Goal: Task Accomplishment & Management: Manage account settings

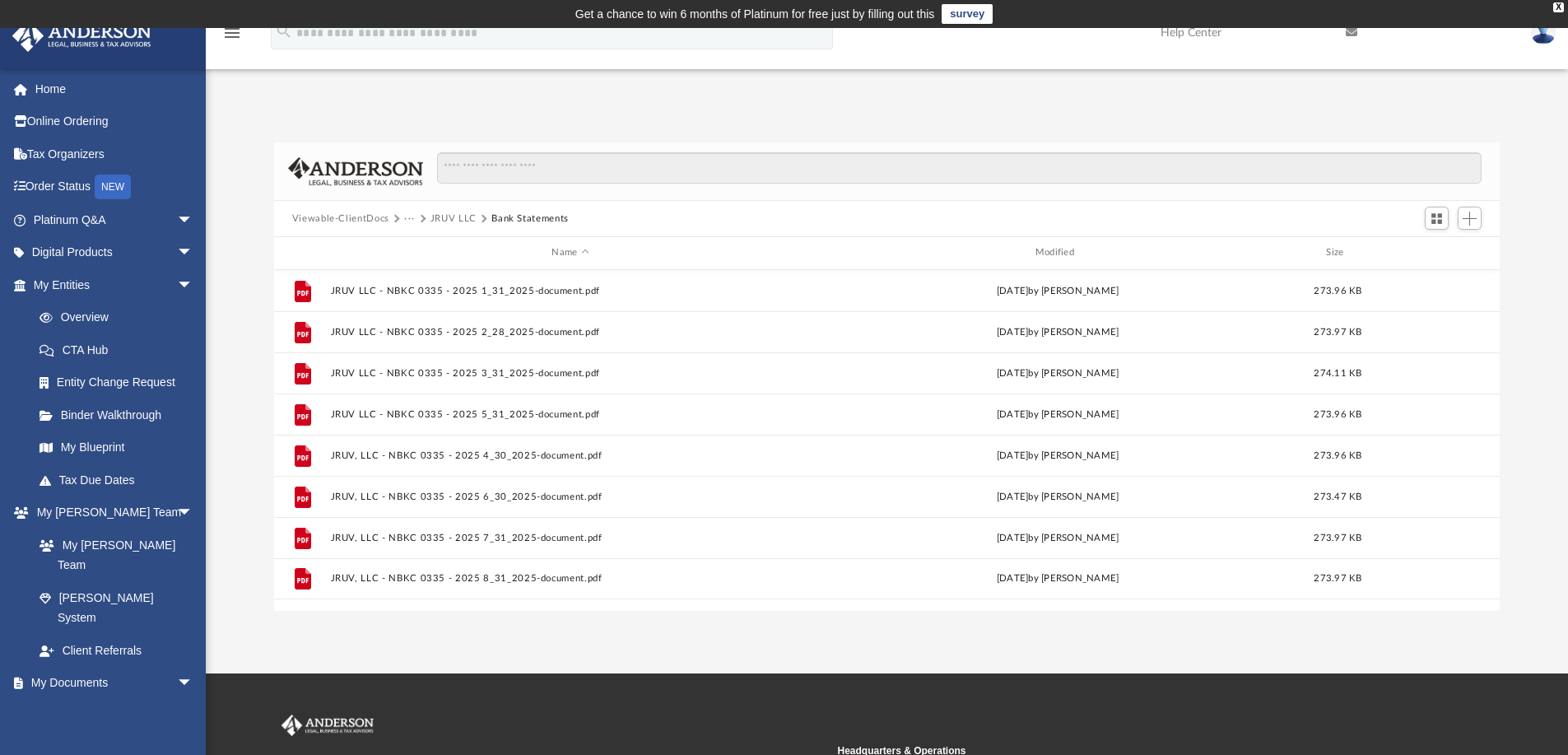
scroll to position [361, 1213]
click at [406, 217] on button "···" at bounding box center [410, 219] width 11 height 15
click at [436, 270] on li "2025 Bookkeeping" at bounding box center [455, 273] width 86 height 18
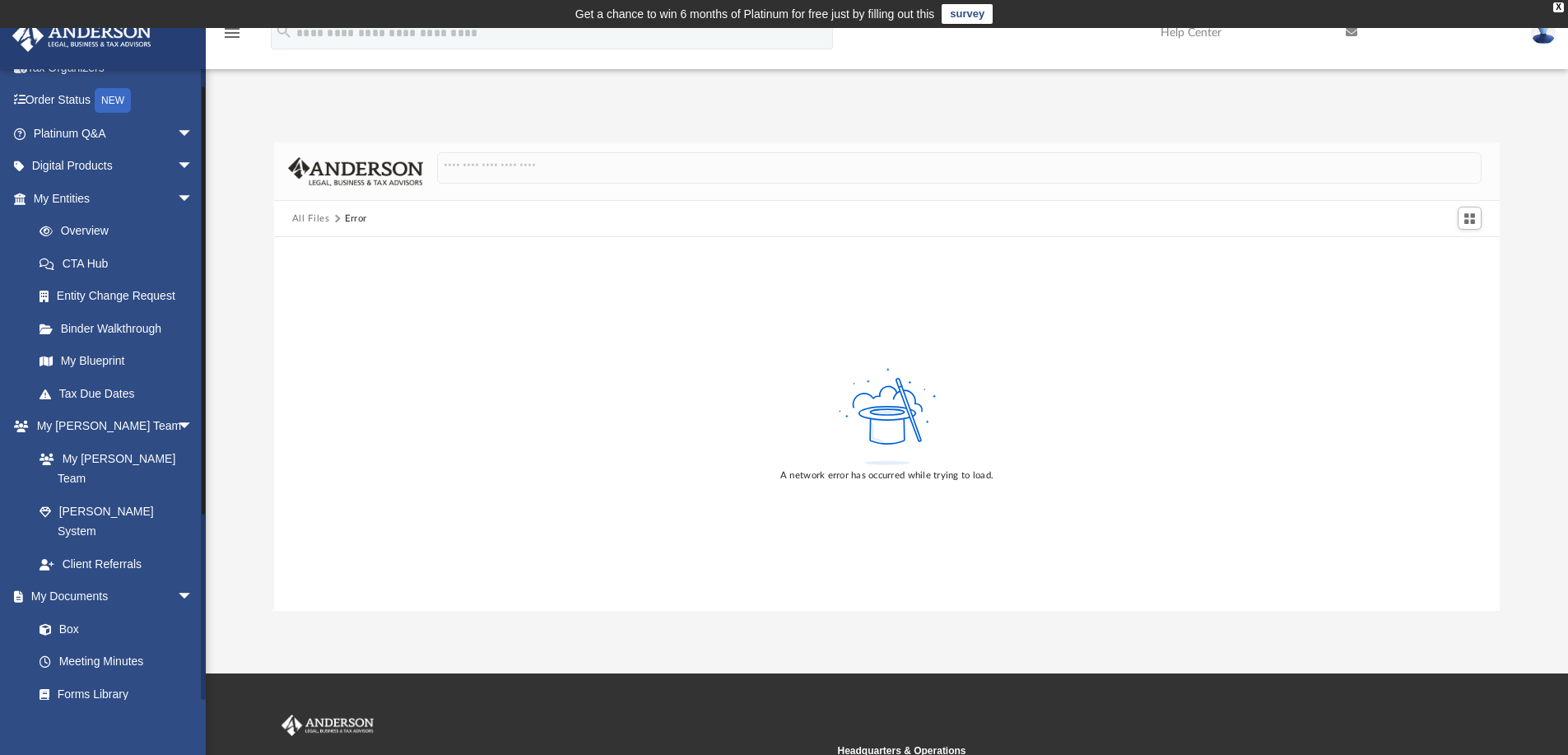
scroll to position [165, 0]
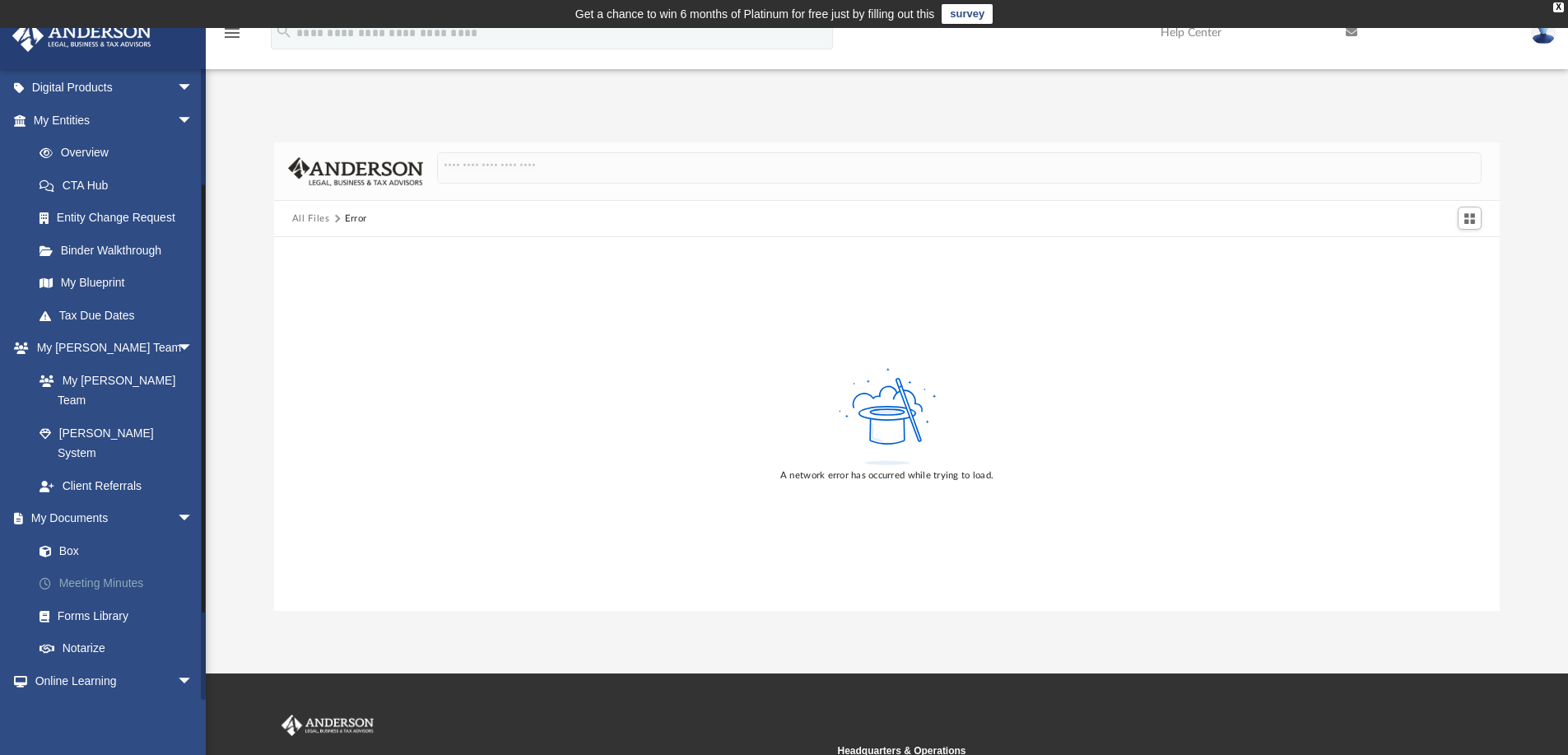
click at [84, 567] on link "Meeting Minutes" at bounding box center [121, 584] width 195 height 33
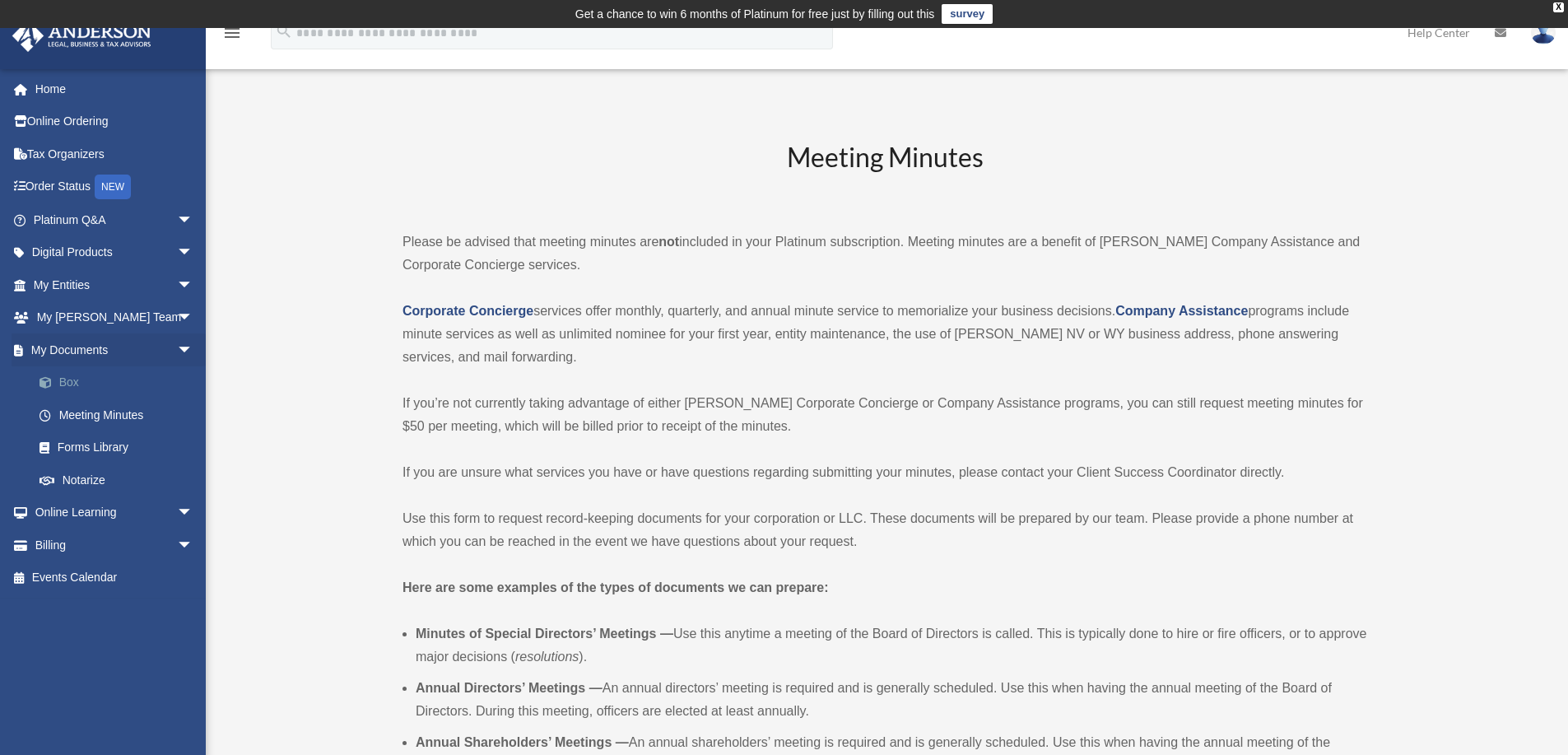
click at [74, 383] on link "Box" at bounding box center [121, 383] width 195 height 33
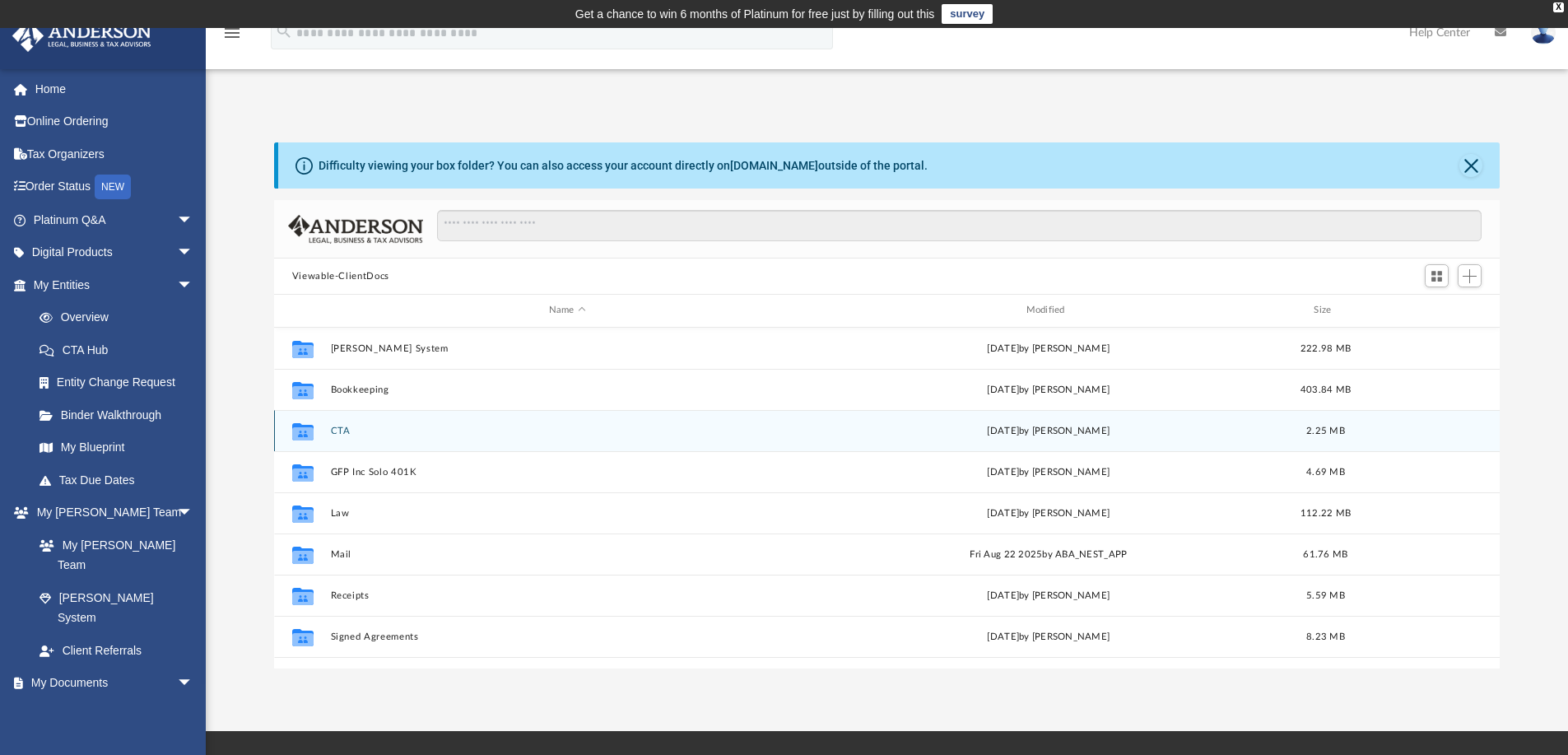
scroll to position [29, 0]
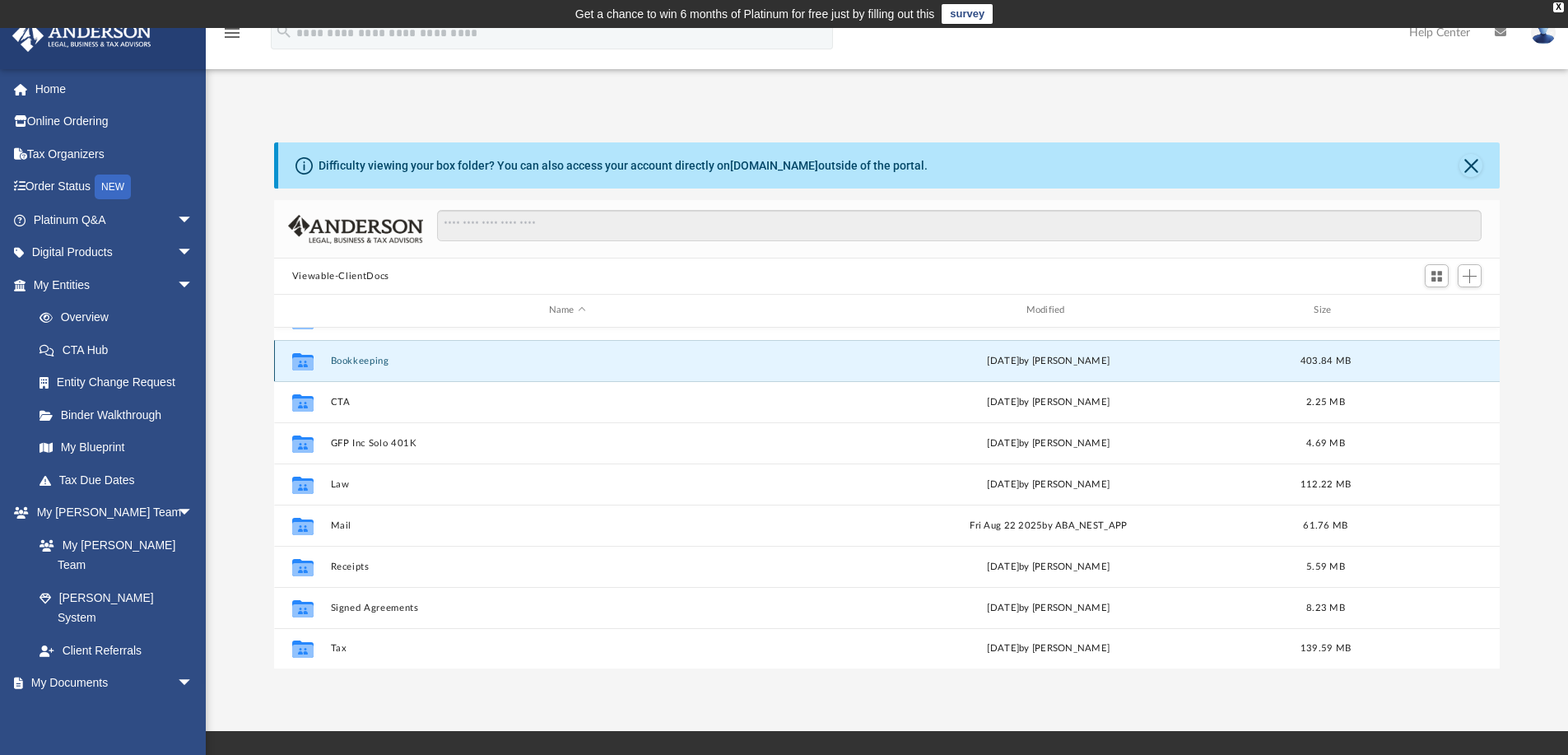
click at [369, 361] on button "Bookkeeping" at bounding box center [567, 361] width 474 height 11
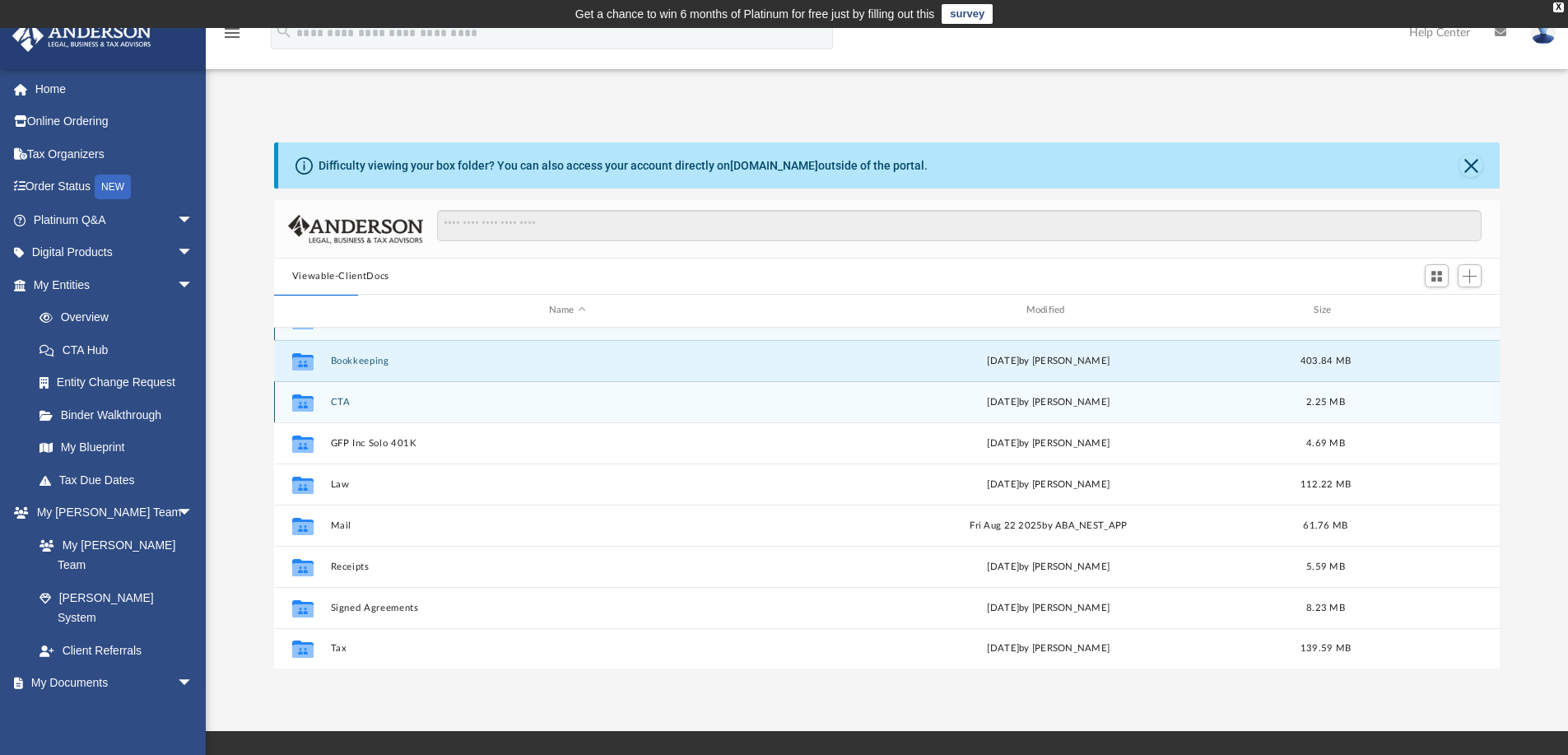
scroll to position [0, 0]
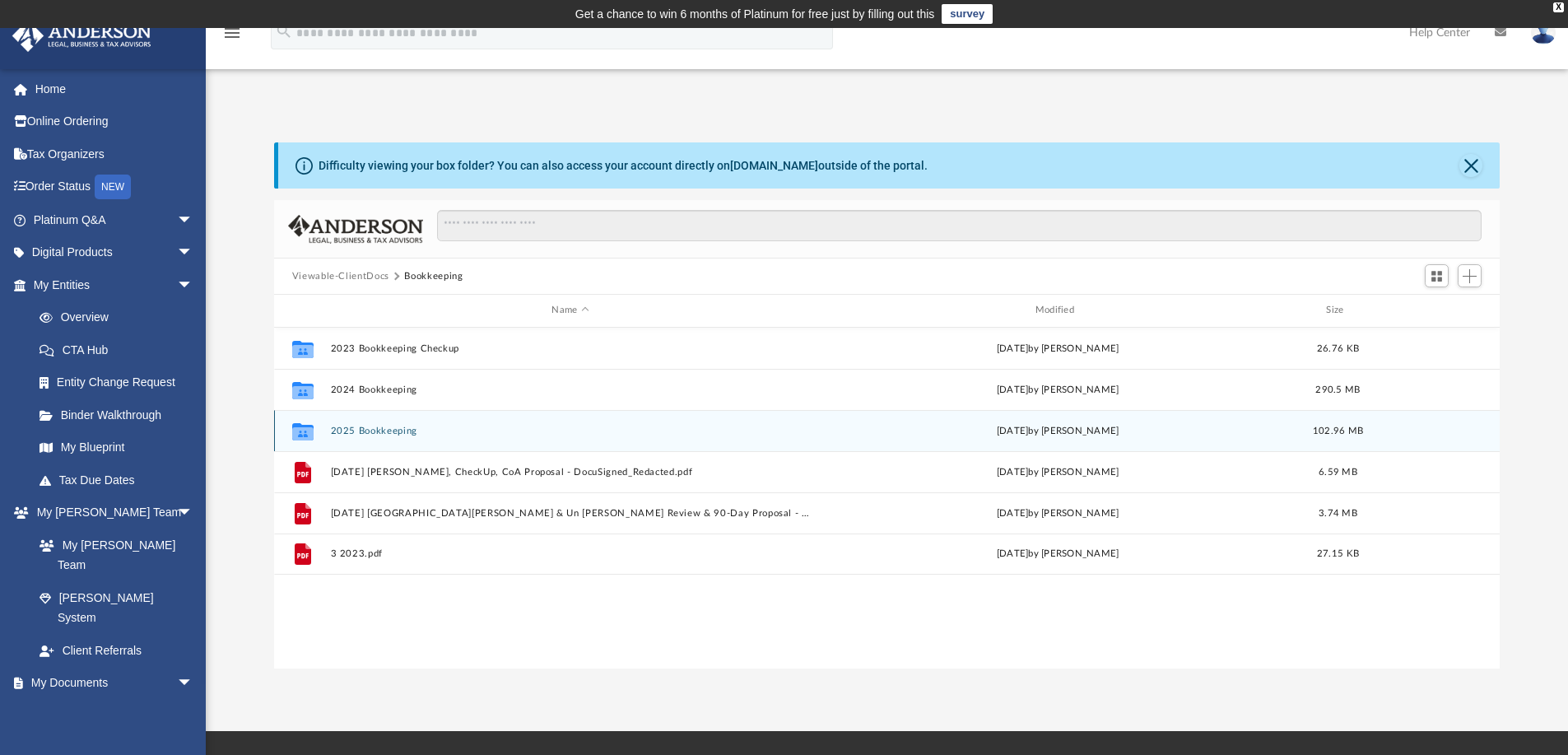
click at [382, 431] on button "2025 Bookkeeping" at bounding box center [569, 431] width 480 height 11
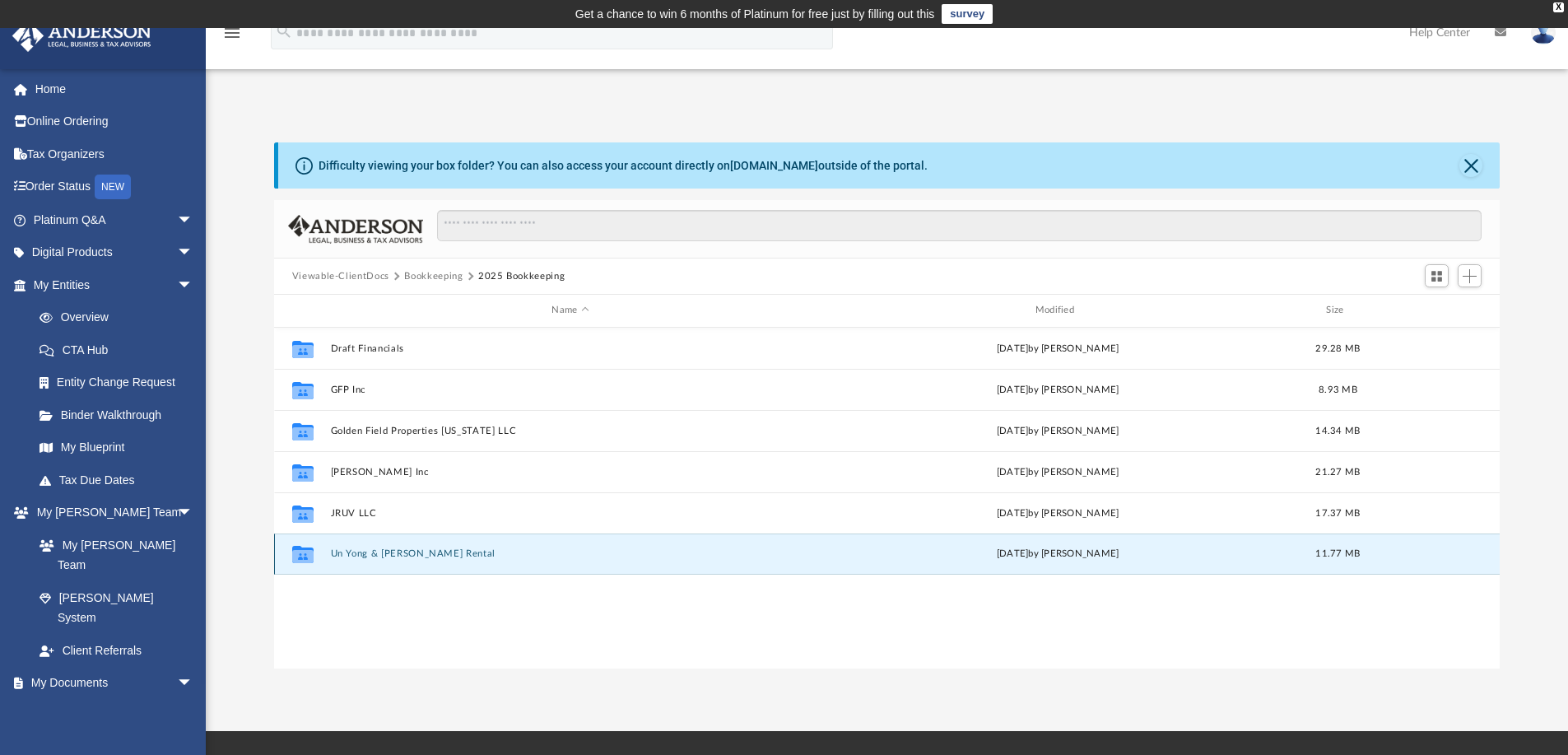
click at [436, 550] on button "Un Yong & Jeffrey Y Kanada Rental" at bounding box center [569, 554] width 480 height 11
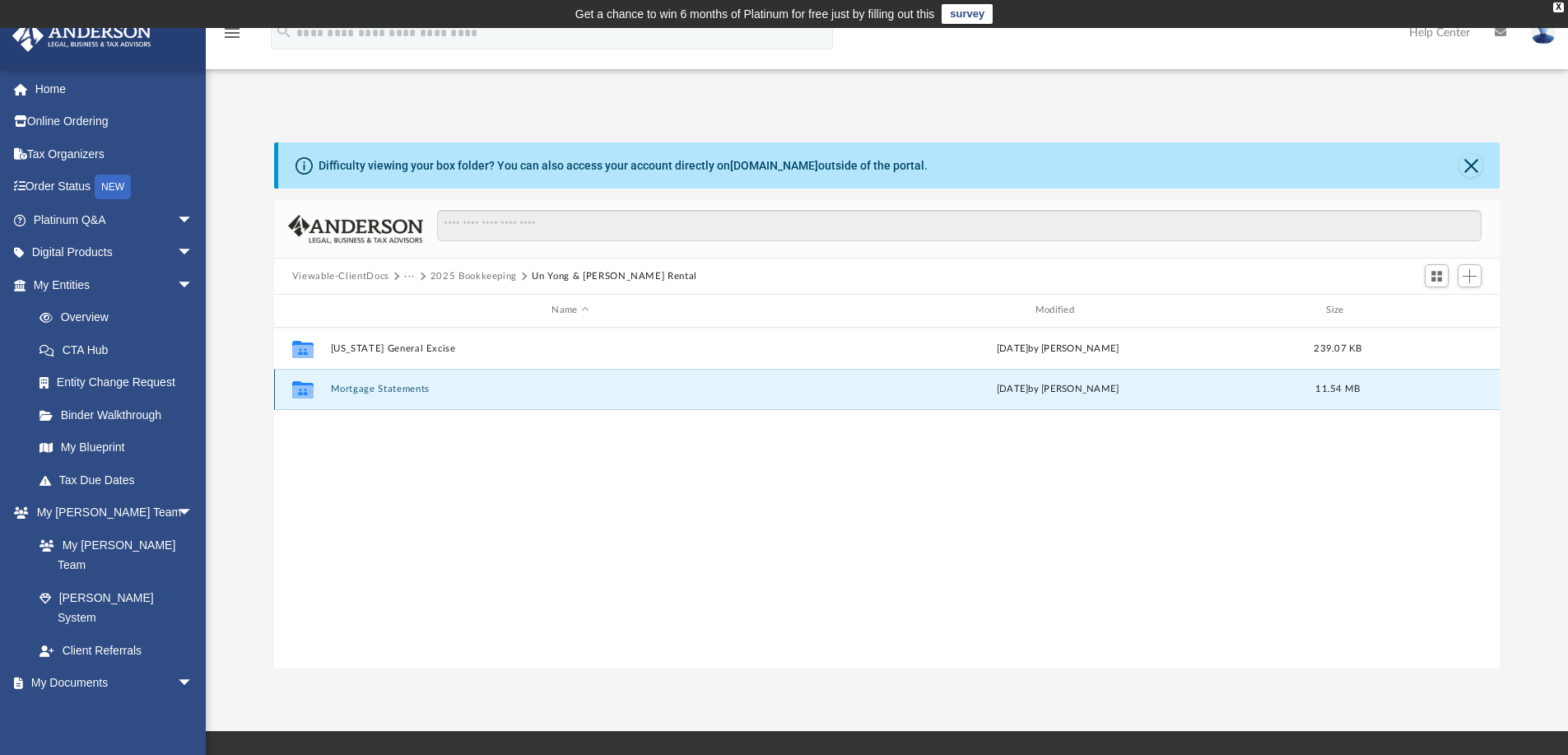
click at [391, 383] on button "Mortgage Statements" at bounding box center [569, 389] width 480 height 11
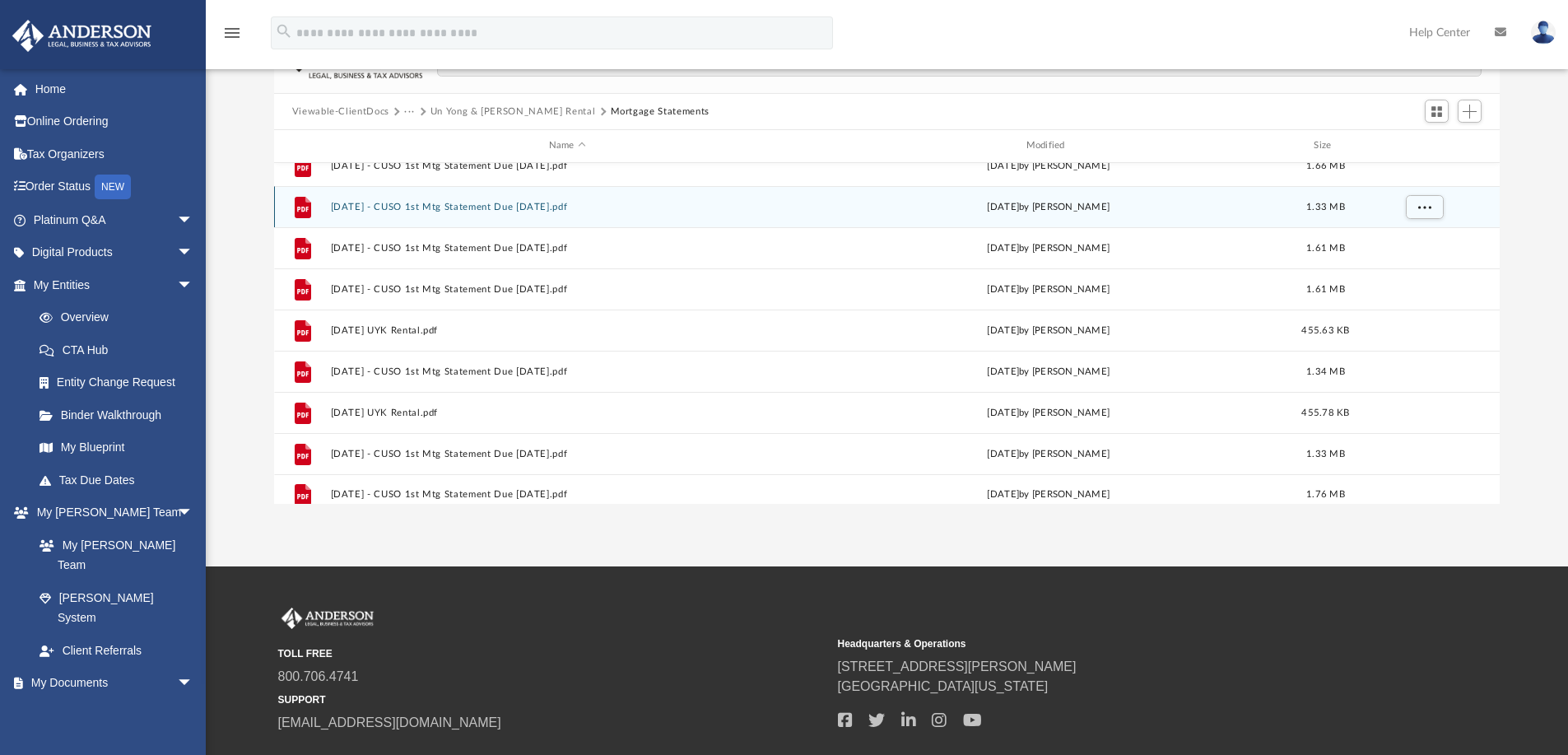
scroll to position [29, 0]
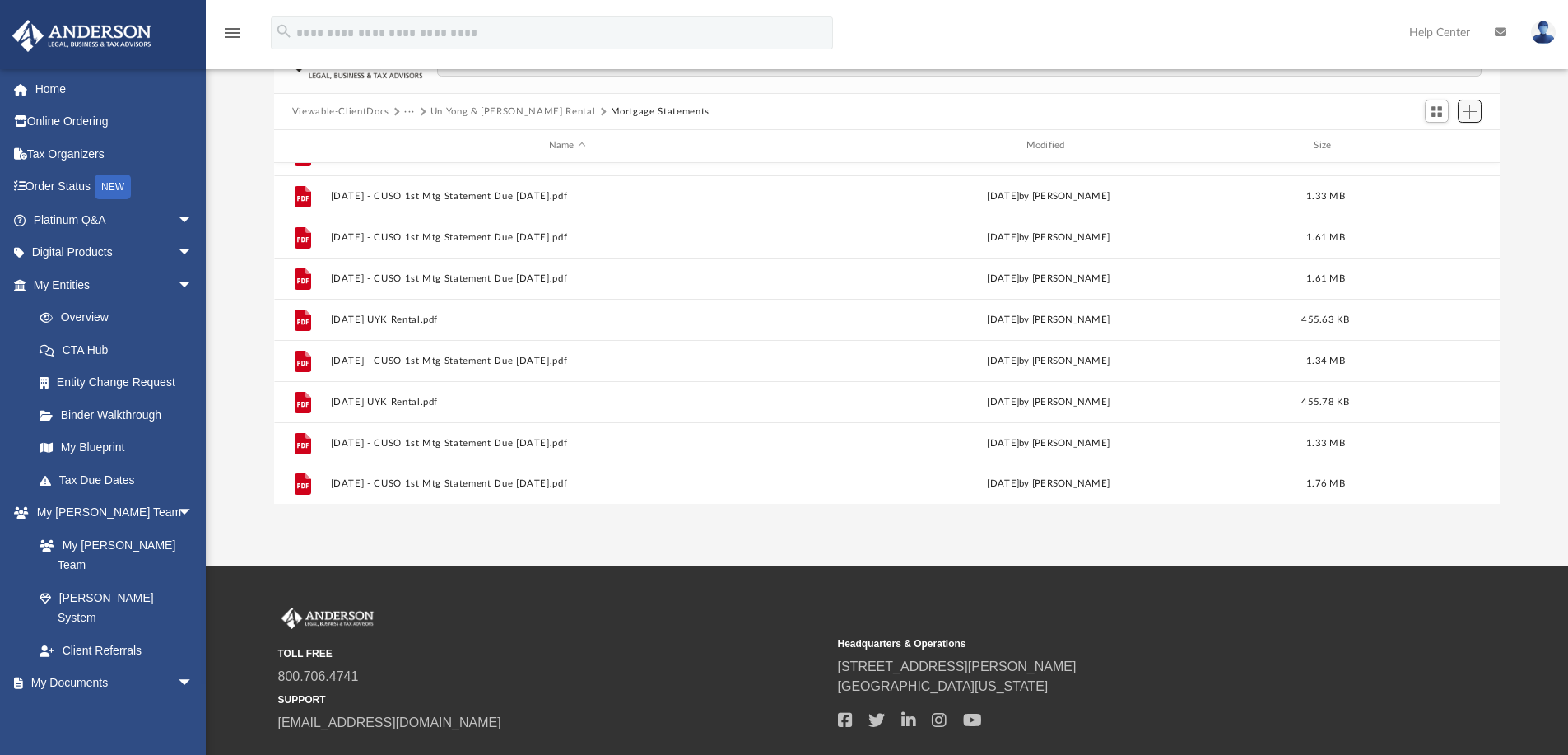
click at [1475, 114] on span "Add" at bounding box center [1469, 111] width 14 height 14
click at [1434, 144] on li "Upload" at bounding box center [1445, 143] width 53 height 18
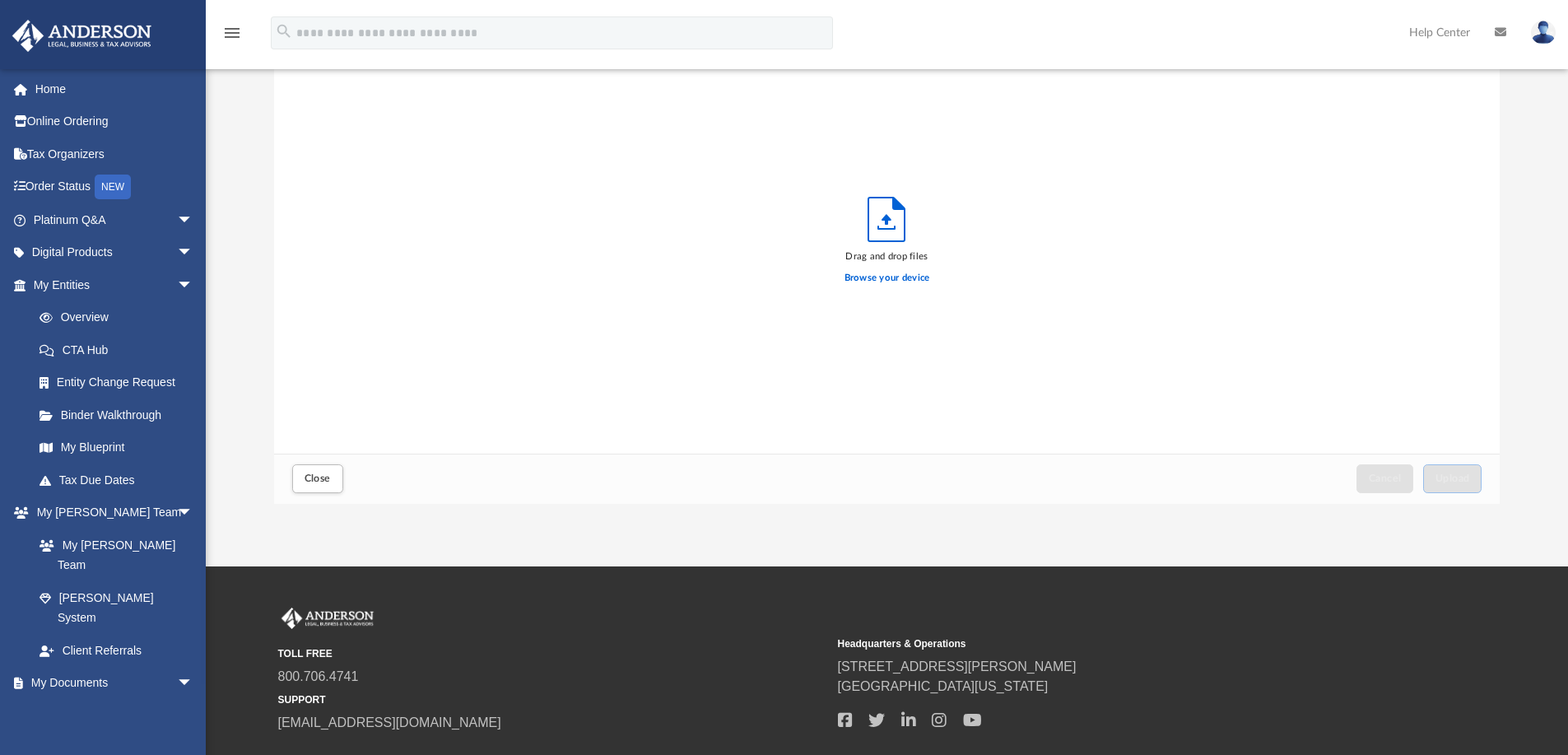
scroll to position [405, 1213]
click at [1445, 475] on span "Upload" at bounding box center [1453, 478] width 35 height 10
click at [298, 478] on button "Close" at bounding box center [317, 478] width 51 height 29
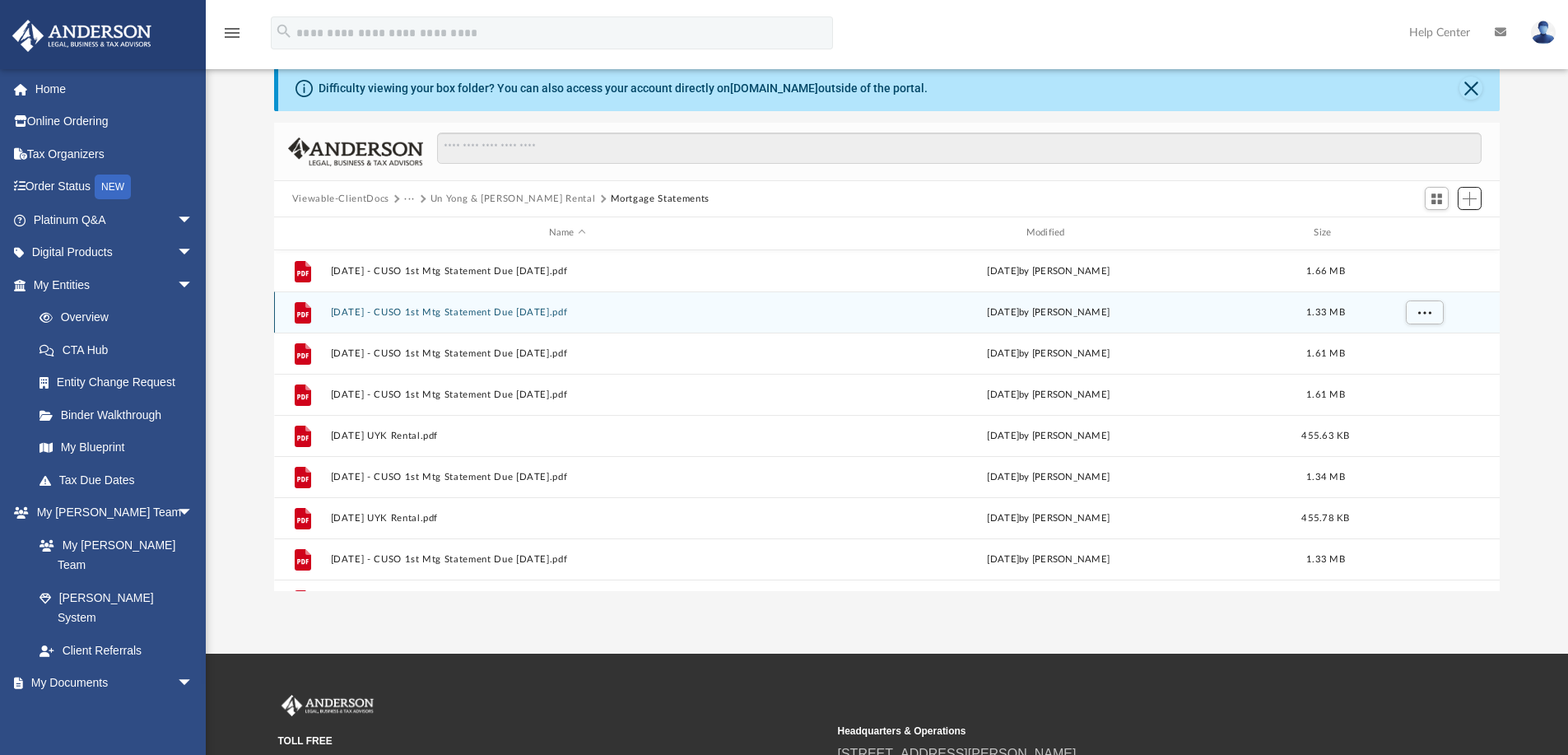
scroll to position [0, 0]
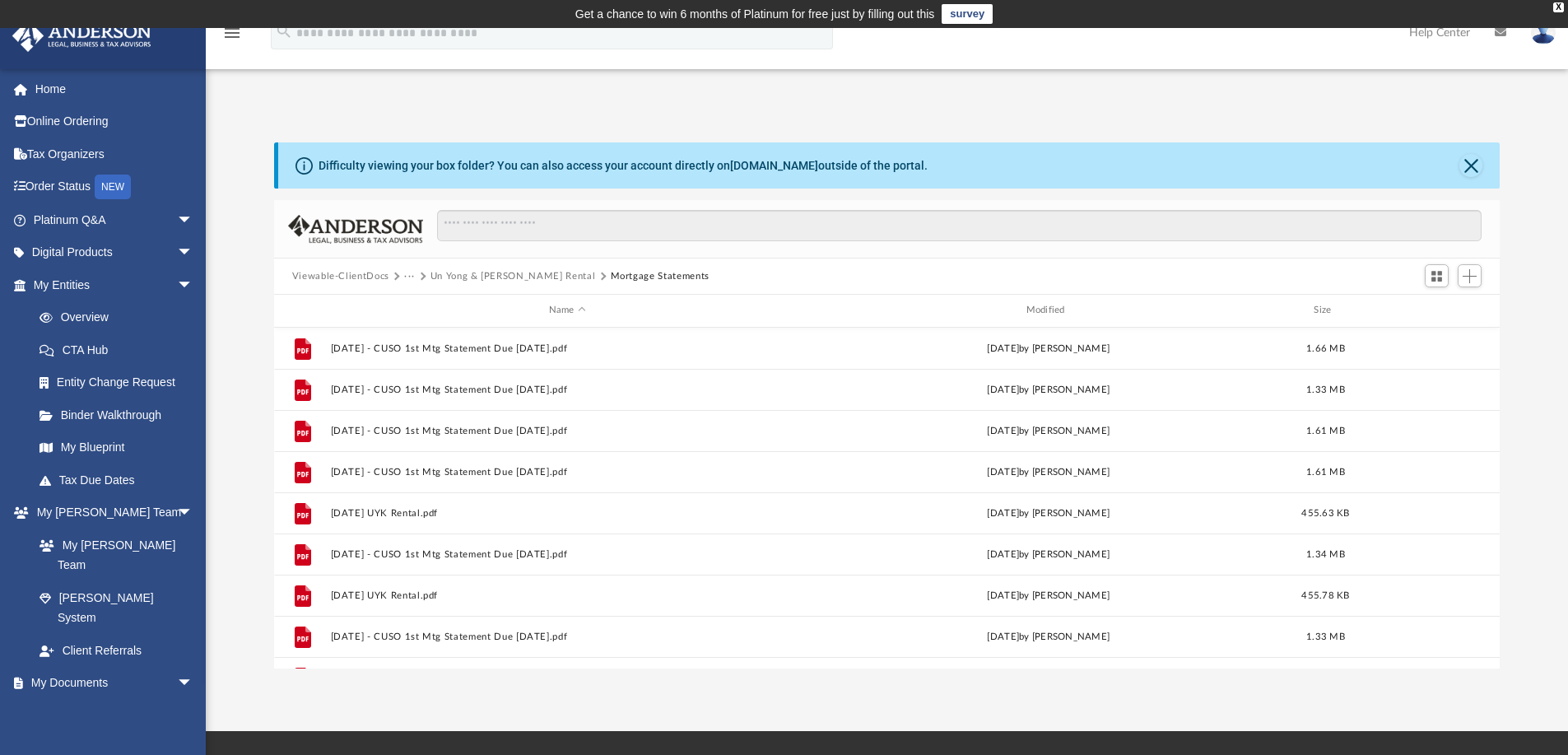
click at [549, 277] on button "Un Yong & Jeffrey Y Kanada Rental" at bounding box center [513, 277] width 166 height 15
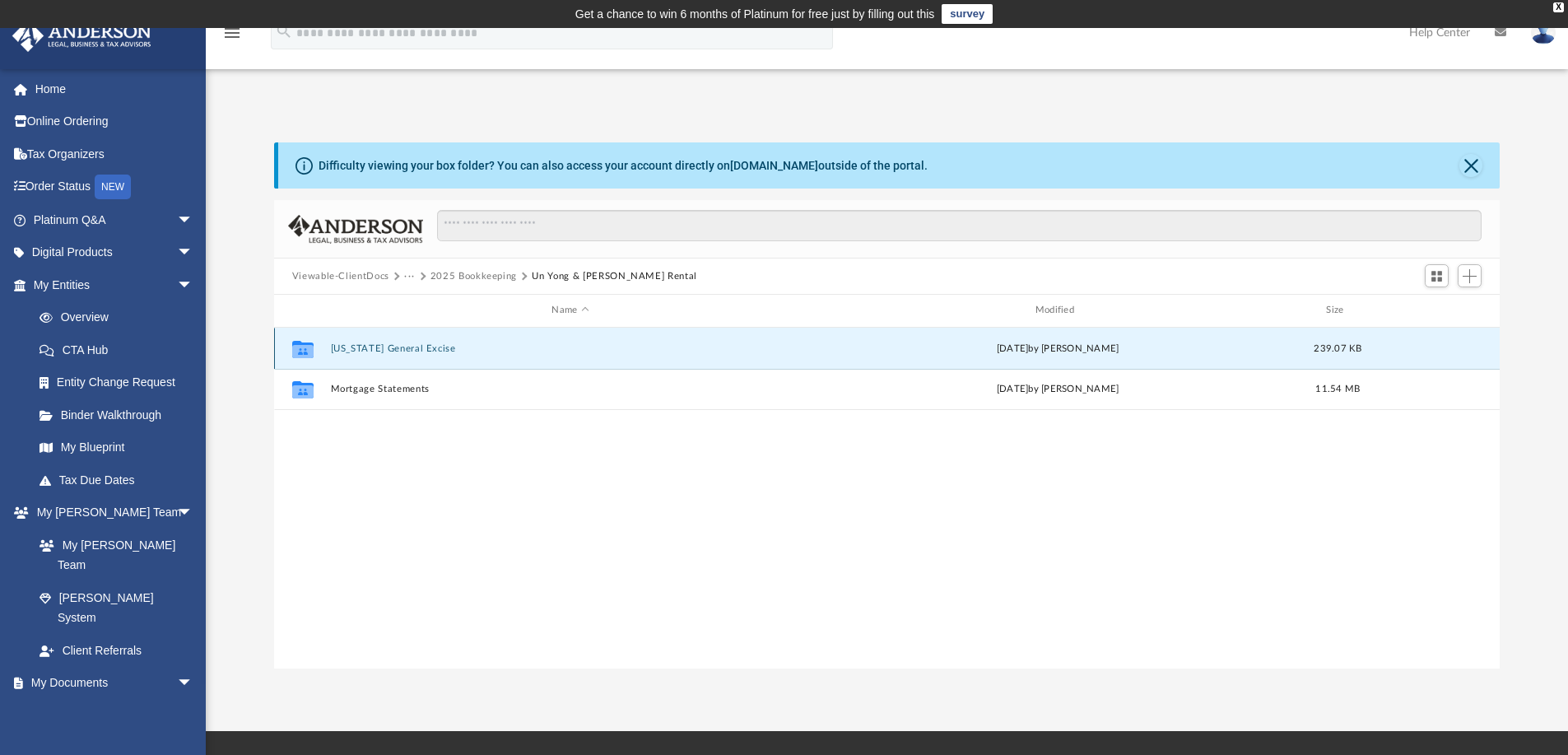
click at [409, 344] on button "Hawaii General Excise" at bounding box center [569, 348] width 480 height 11
